Goal: Task Accomplishment & Management: Manage account settings

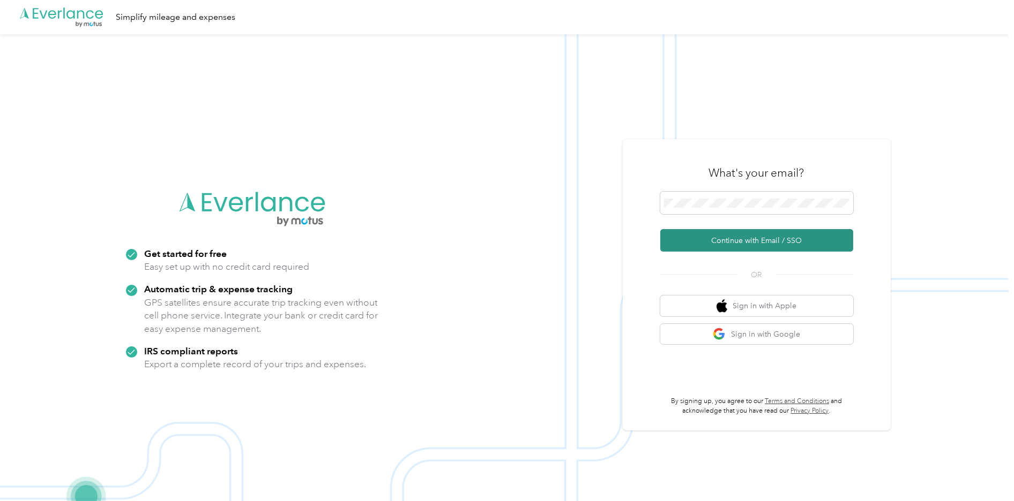
click at [754, 244] on button "Continue with Email / SSO" at bounding box center [756, 240] width 193 height 22
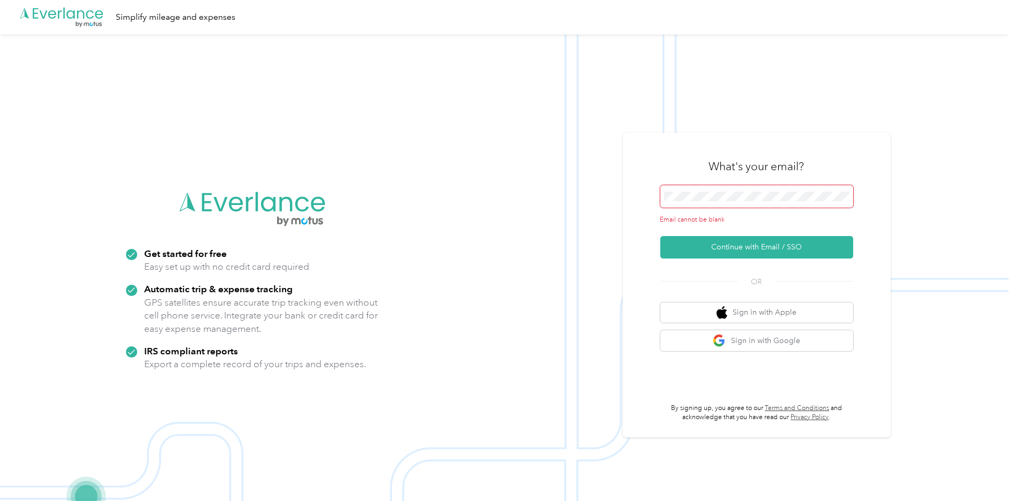
click at [758, 204] on span at bounding box center [756, 196] width 193 height 22
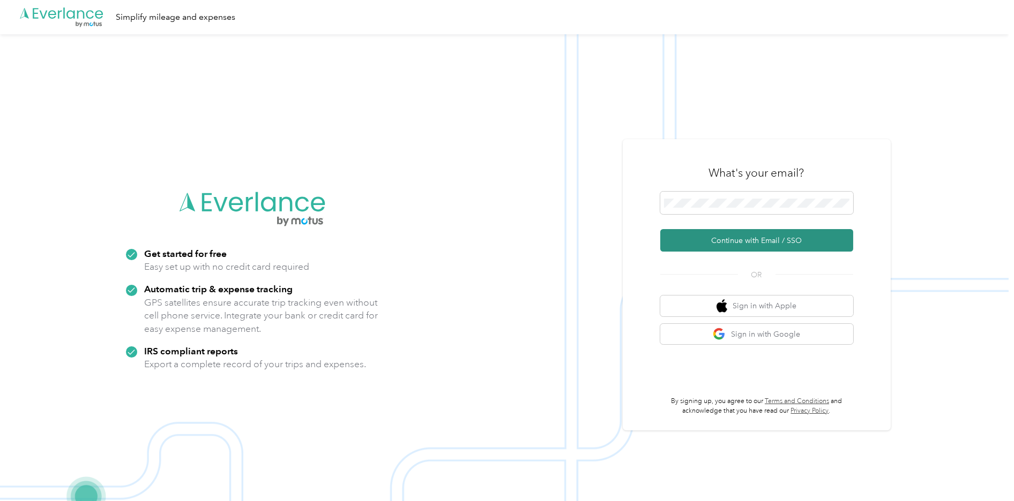
click at [750, 239] on button "Continue with Email / SSO" at bounding box center [756, 240] width 193 height 22
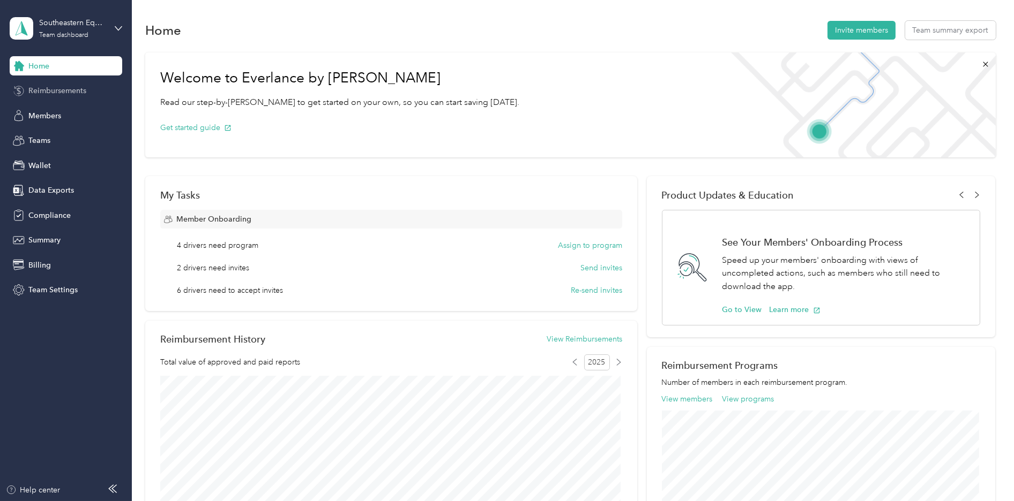
click at [67, 91] on span "Reimbursements" at bounding box center [57, 90] width 58 height 11
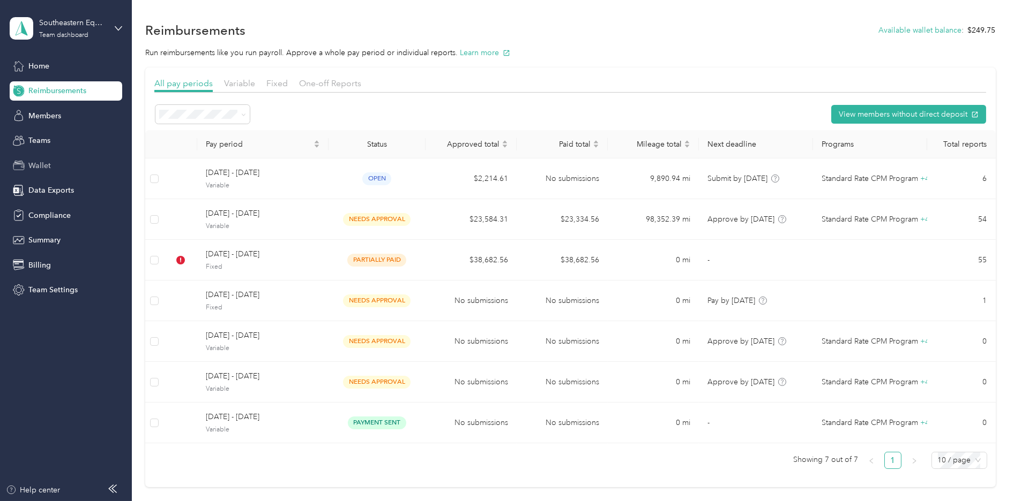
click at [46, 169] on span "Wallet" at bounding box center [39, 165] width 22 height 11
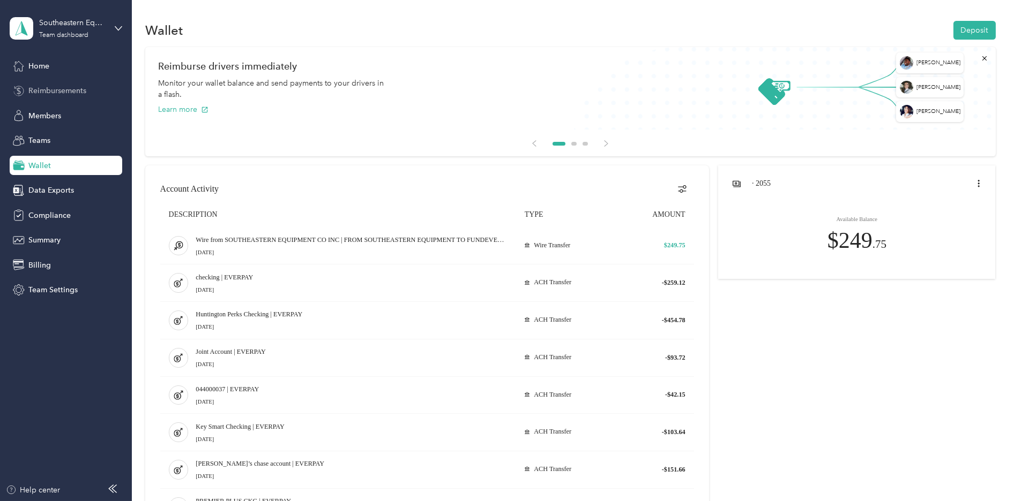
click at [61, 94] on span "Reimbursements" at bounding box center [57, 90] width 58 height 11
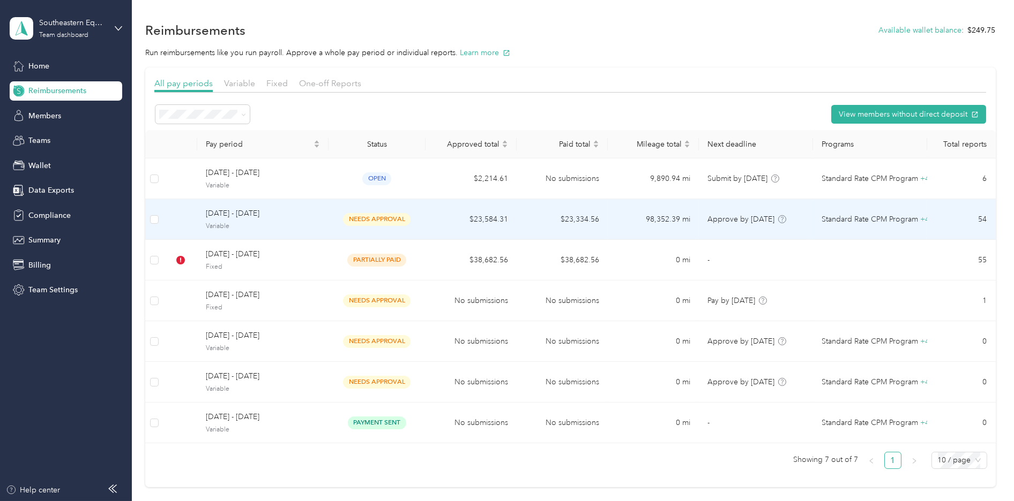
click at [242, 213] on span "July 1 - 31, 2025" at bounding box center [263, 214] width 114 height 12
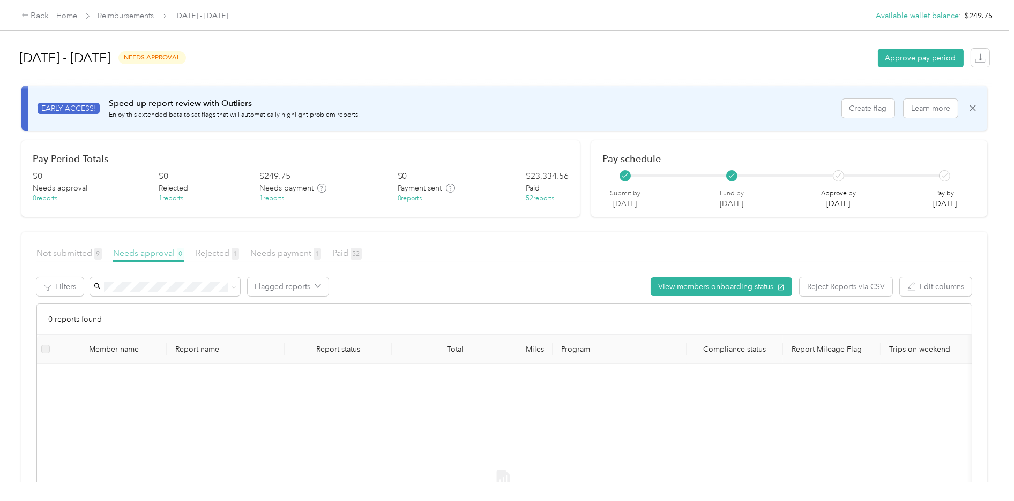
click at [172, 250] on span "Needs approval 0" at bounding box center [148, 253] width 71 height 10
click at [261, 248] on span "Needs payment 1" at bounding box center [285, 253] width 71 height 10
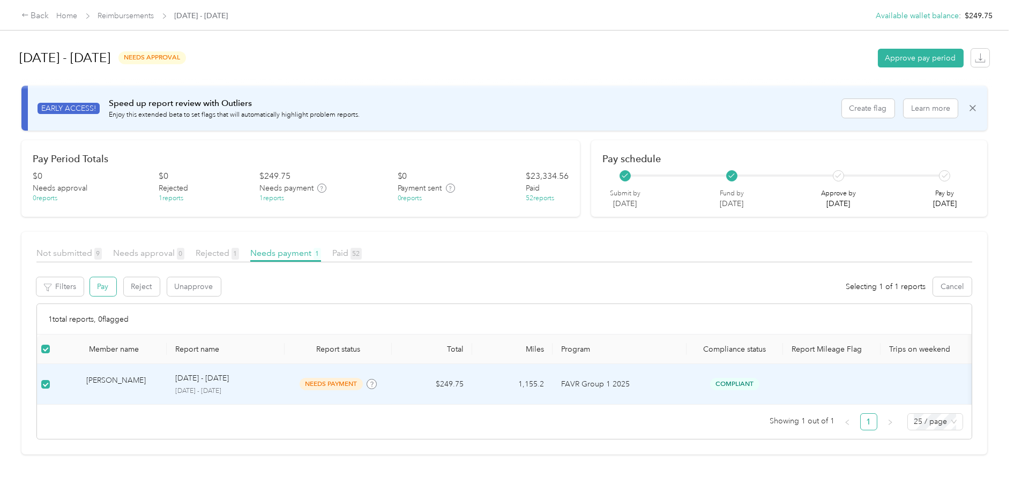
click at [100, 288] on button "Pay" at bounding box center [103, 286] width 26 height 19
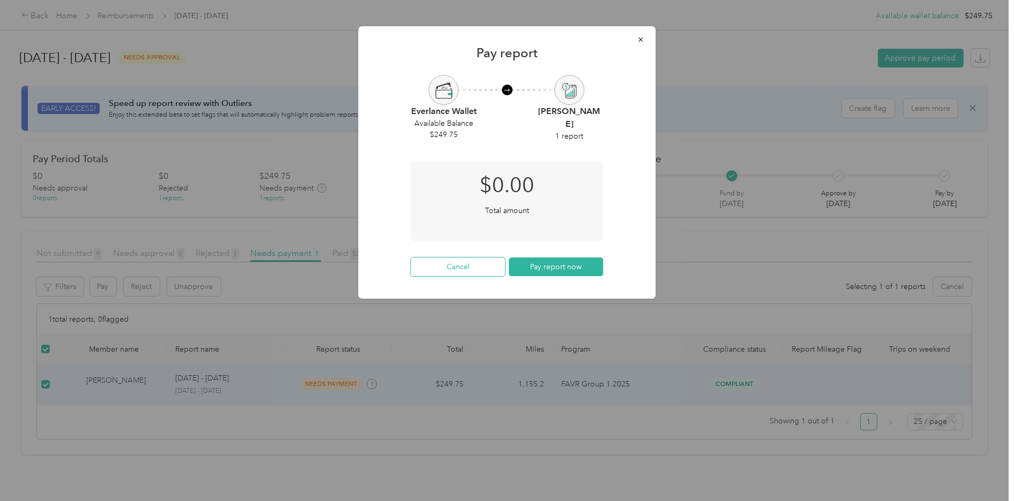
click at [463, 265] on button "Cancel" at bounding box center [458, 267] width 94 height 19
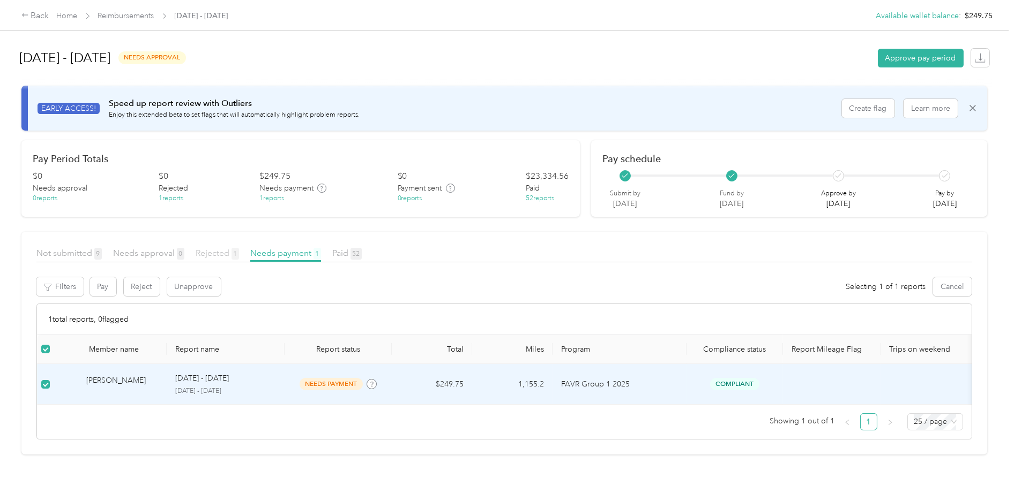
click at [198, 252] on span "Rejected 1" at bounding box center [217, 253] width 43 height 10
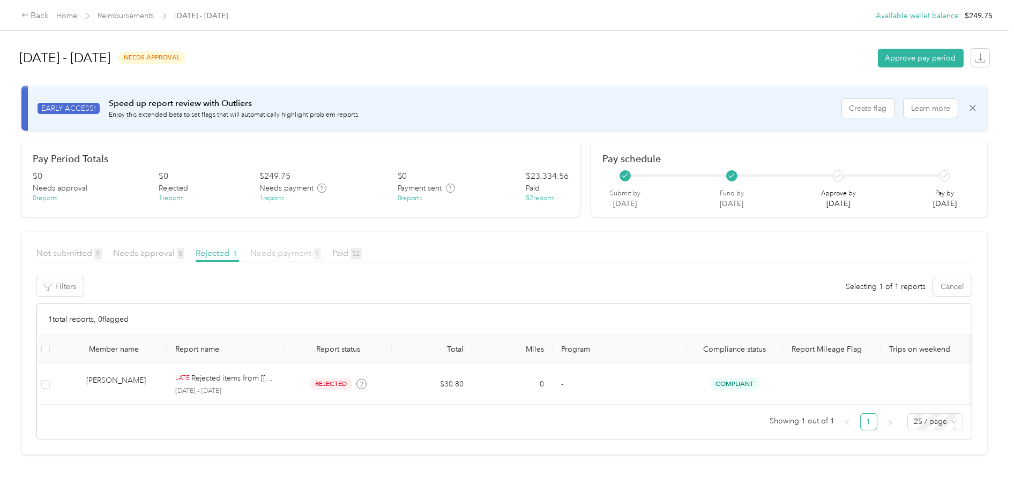
click at [269, 256] on span "Needs payment 1" at bounding box center [285, 253] width 71 height 10
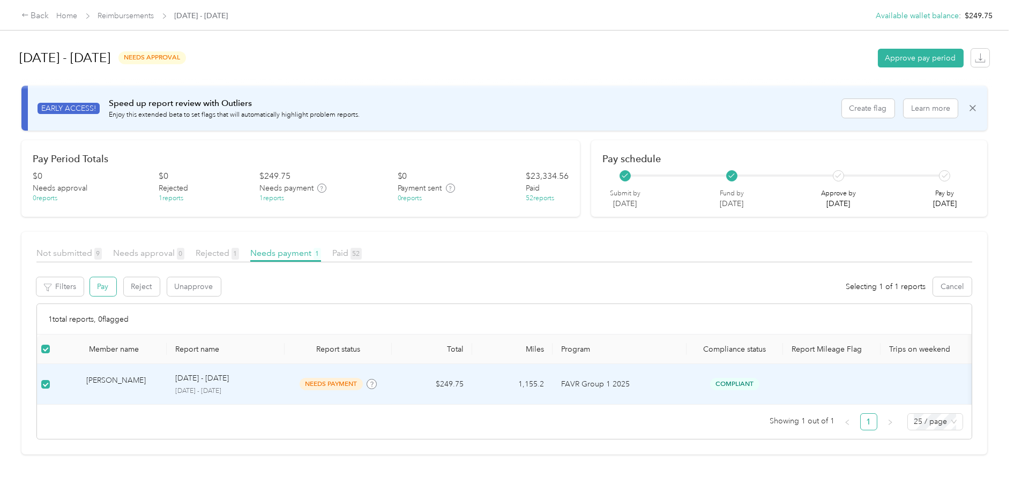
click at [102, 290] on button "Pay" at bounding box center [103, 286] width 26 height 19
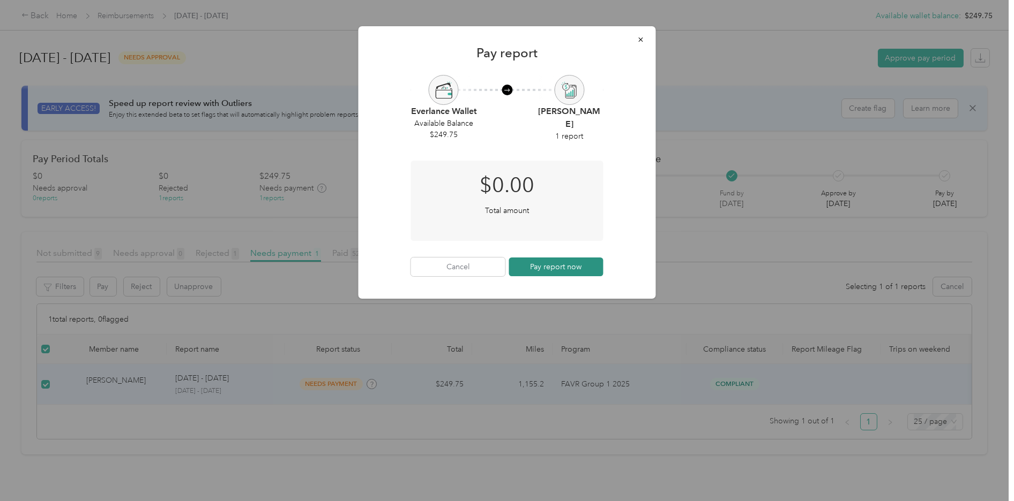
click at [580, 272] on button "Pay report now" at bounding box center [556, 267] width 94 height 19
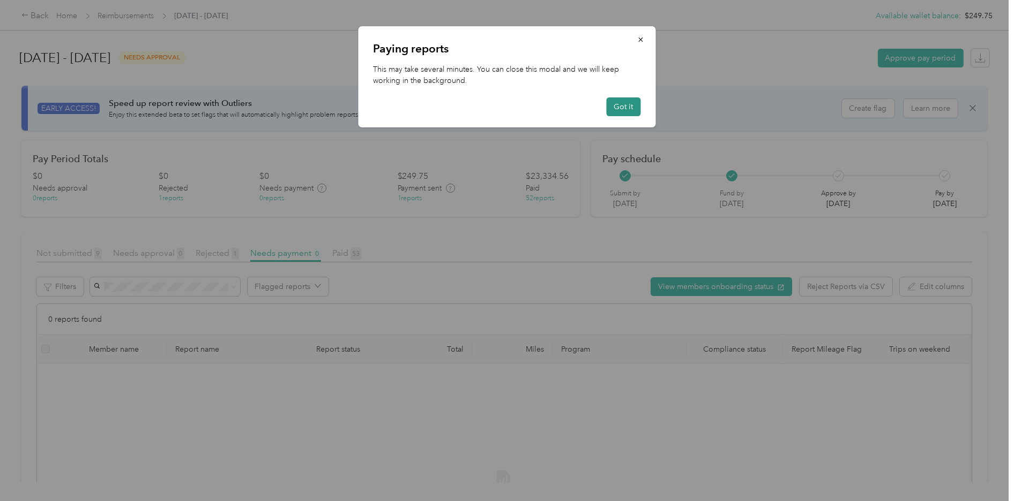
click at [618, 110] on button "Got it" at bounding box center [623, 106] width 34 height 19
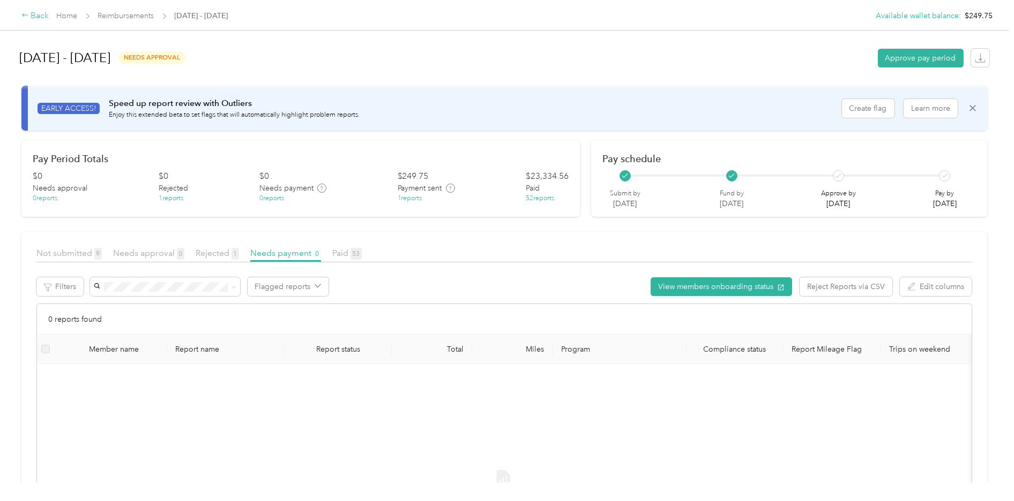
click at [45, 10] on div "Back" at bounding box center [35, 16] width 28 height 13
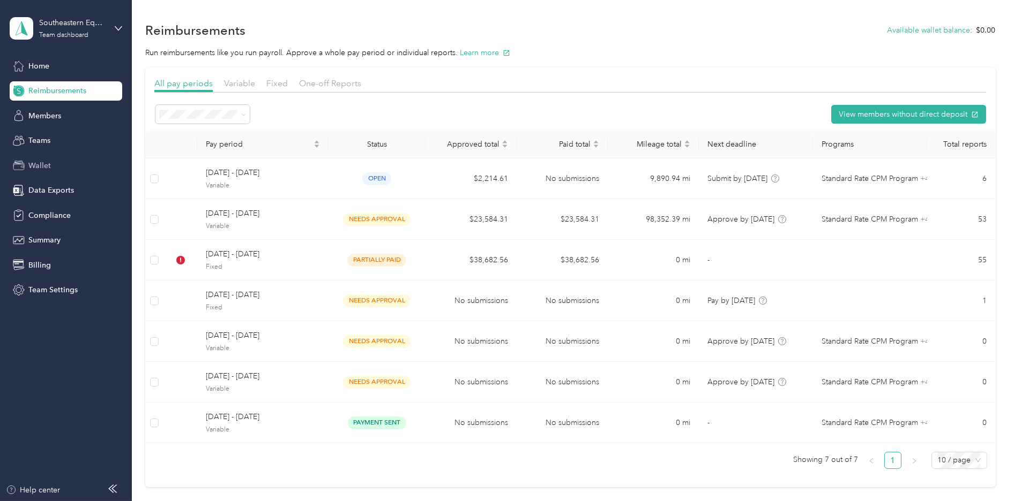
click at [48, 168] on span "Wallet" at bounding box center [39, 165] width 22 height 11
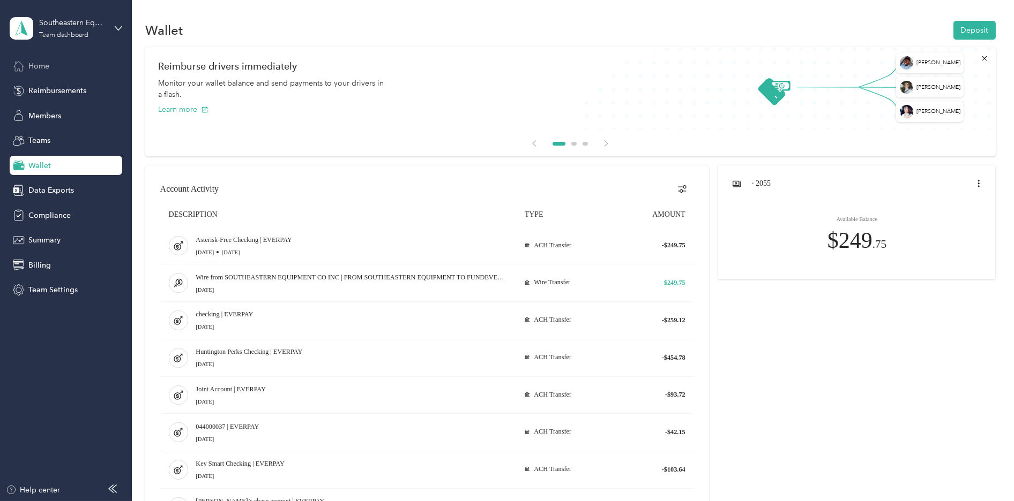
click at [41, 66] on span "Home" at bounding box center [38, 66] width 21 height 11
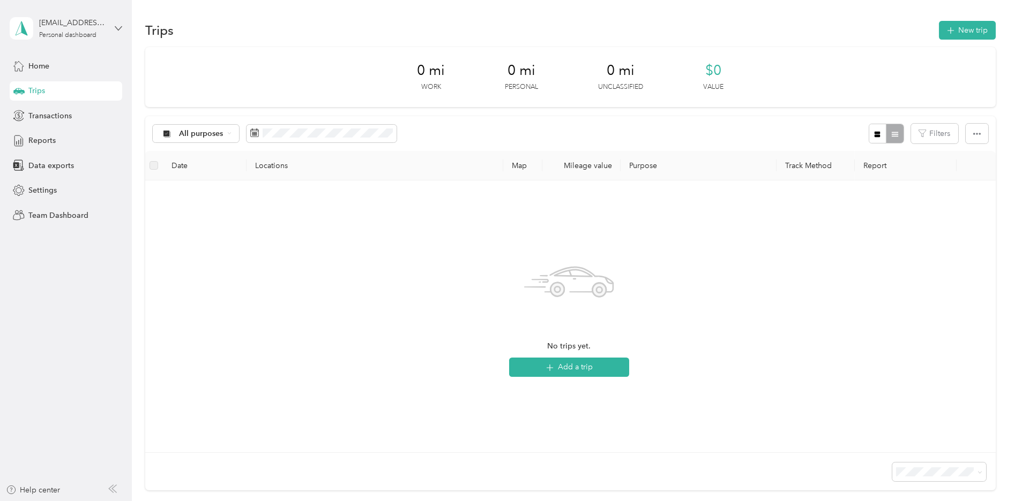
click at [117, 26] on icon at bounding box center [118, 28] width 7 height 7
click at [64, 90] on div "Team dashboard" at bounding box center [122, 87] width 211 height 19
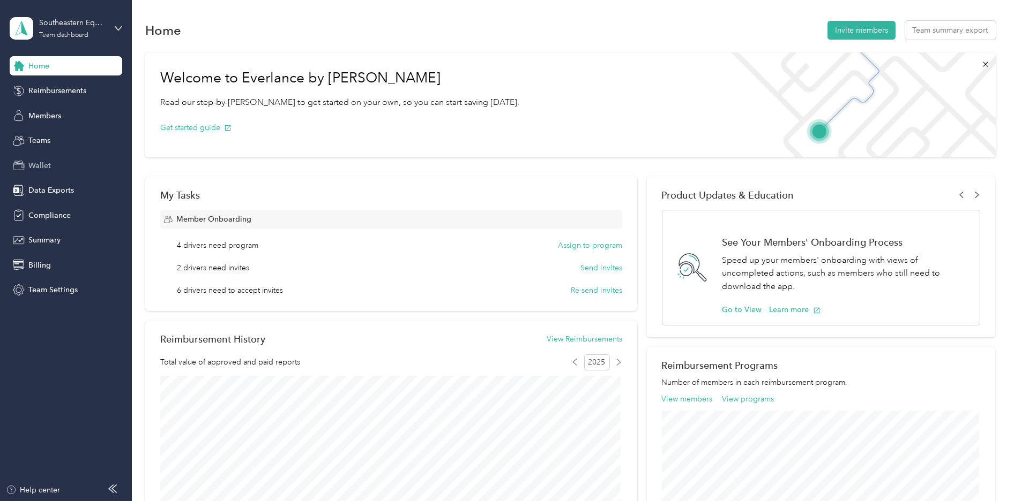
click at [44, 160] on span "Wallet" at bounding box center [39, 165] width 22 height 11
